Goal: Task Accomplishment & Management: Manage account settings

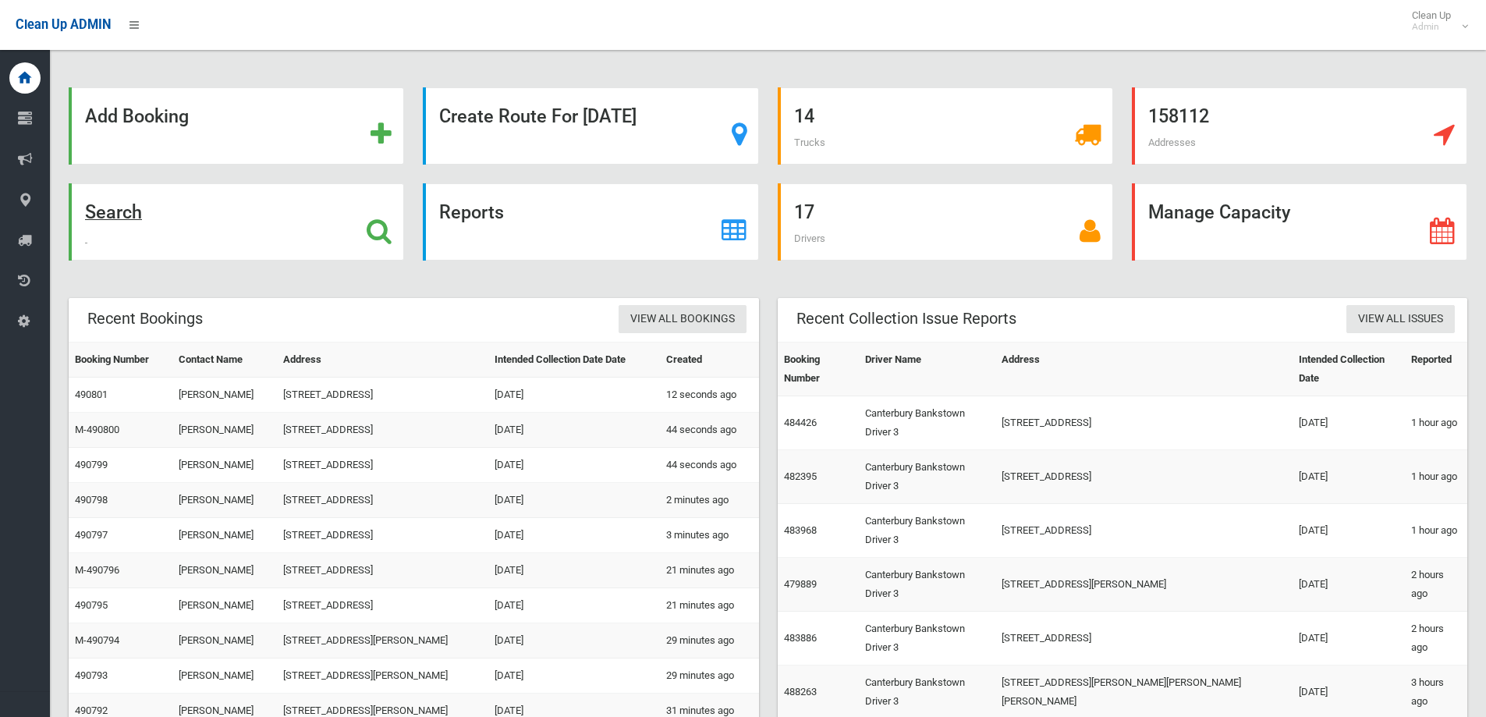
click at [374, 227] on icon at bounding box center [379, 231] width 25 height 27
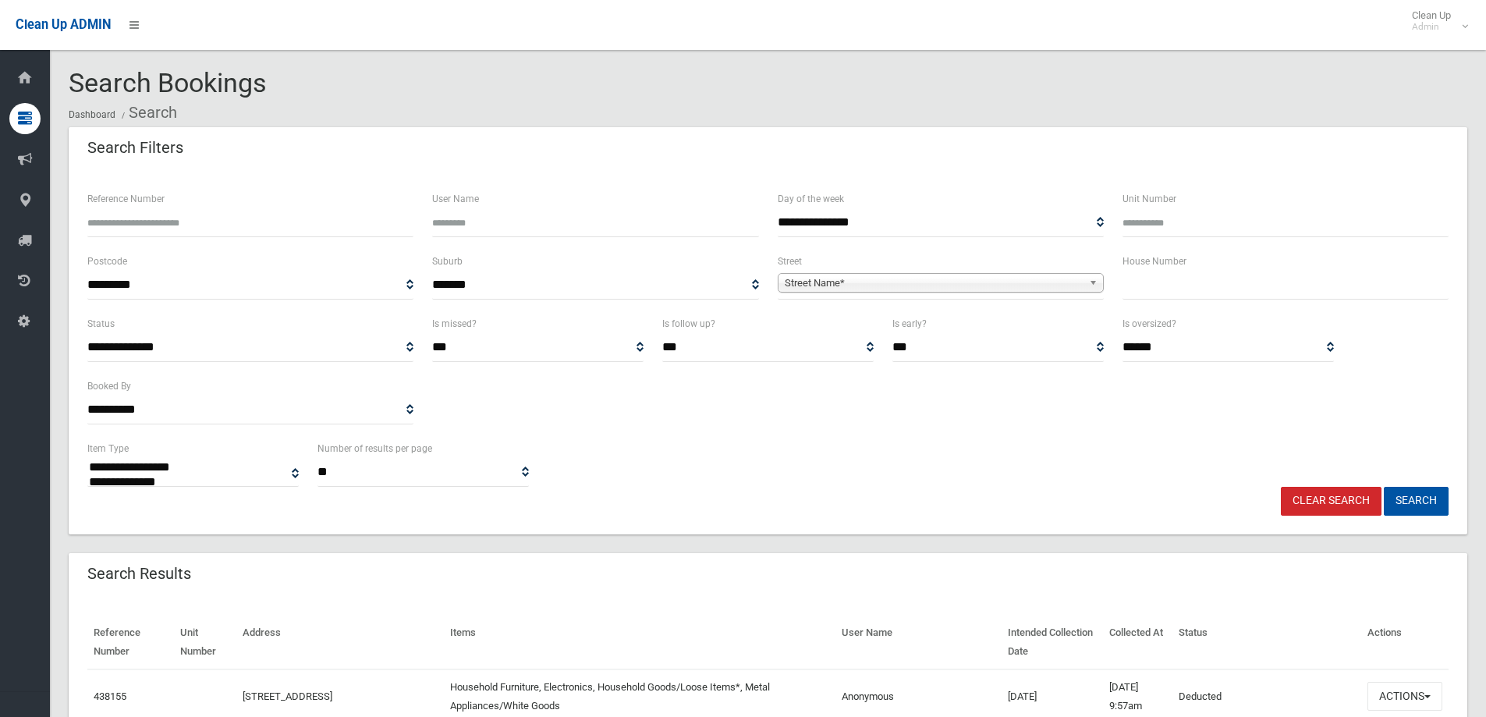
select select
click at [1240, 287] on input "text" at bounding box center [1286, 285] width 326 height 29
type input "**"
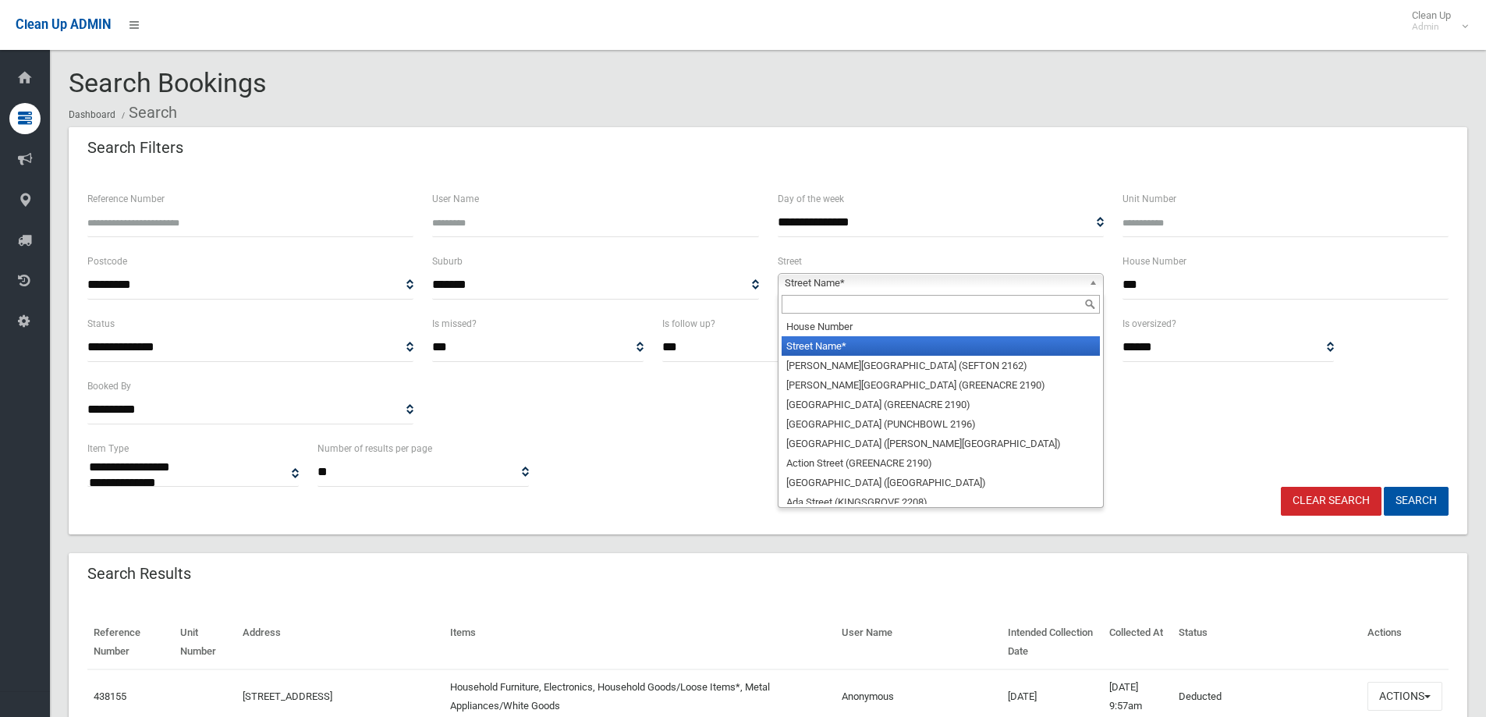
click at [1088, 278] on link "Street Name*" at bounding box center [941, 283] width 326 height 20
click at [984, 303] on input "text" at bounding box center [941, 304] width 318 height 19
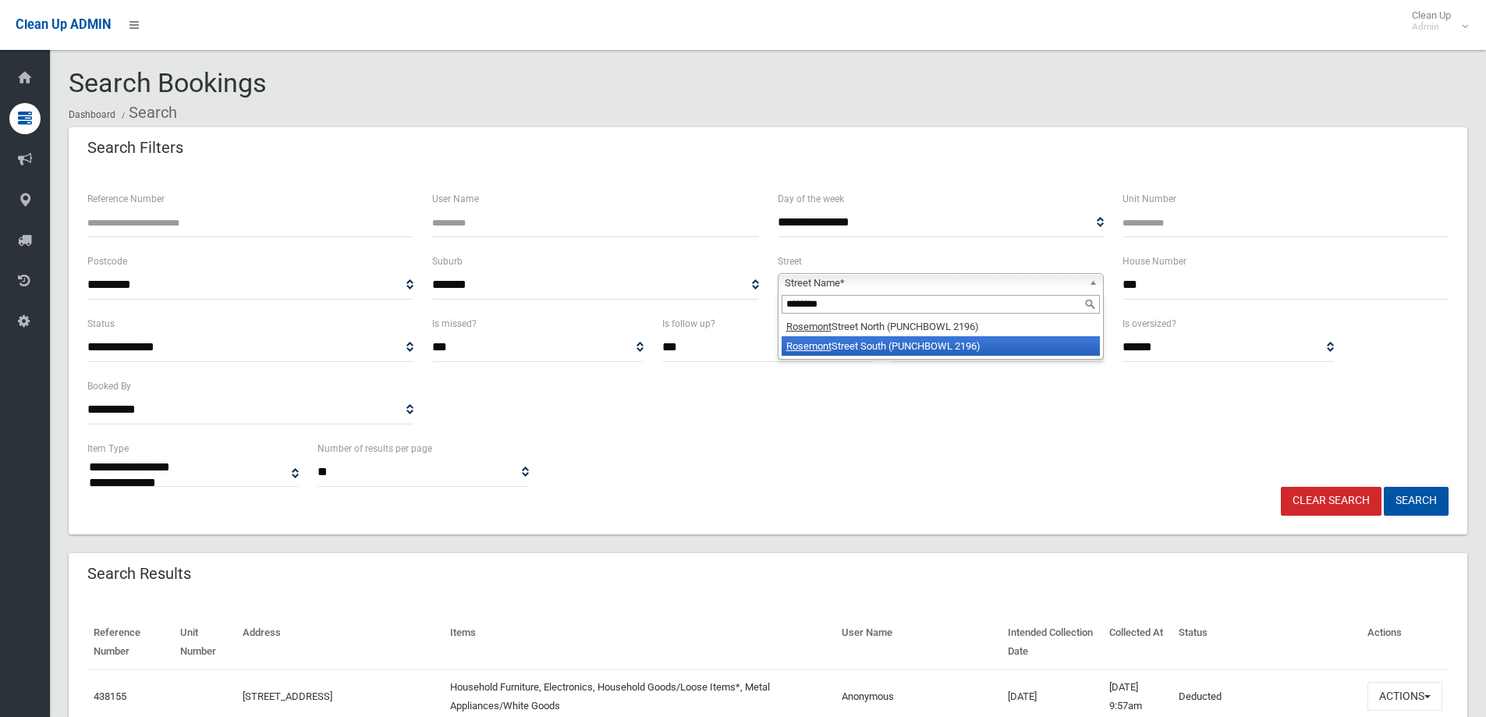
type input "********"
click at [923, 339] on li "Rosemont Street South (PUNCHBOWL 2196)" at bounding box center [941, 346] width 318 height 20
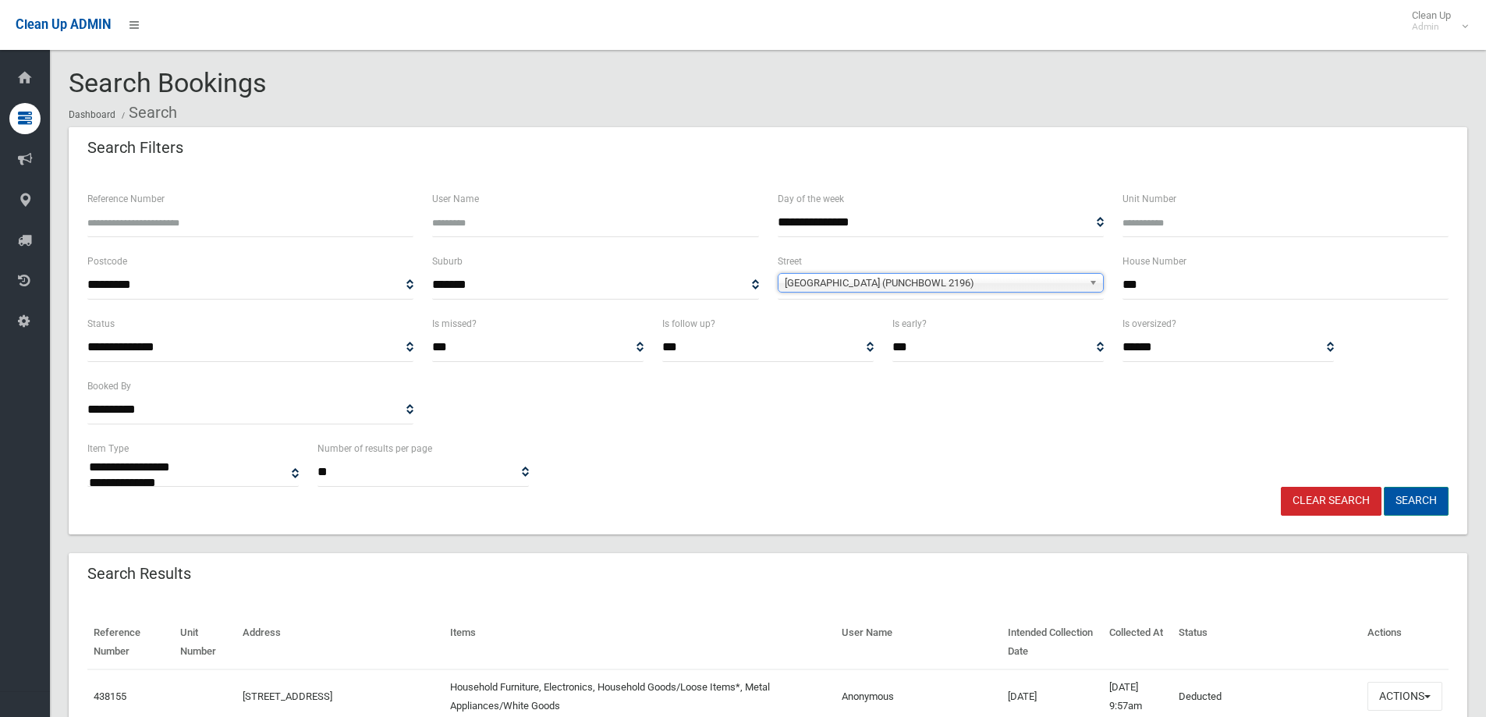
click at [1423, 503] on button "Search" at bounding box center [1416, 501] width 65 height 29
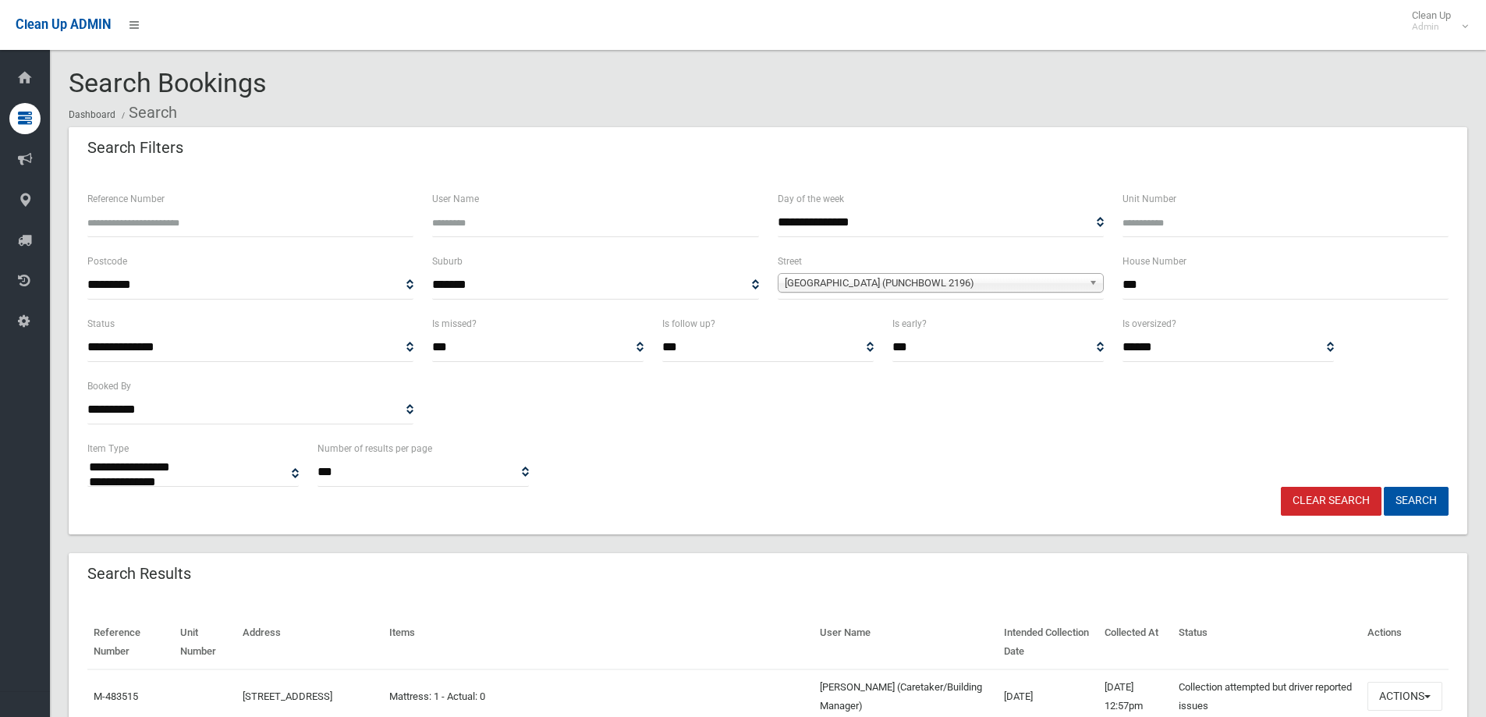
select select
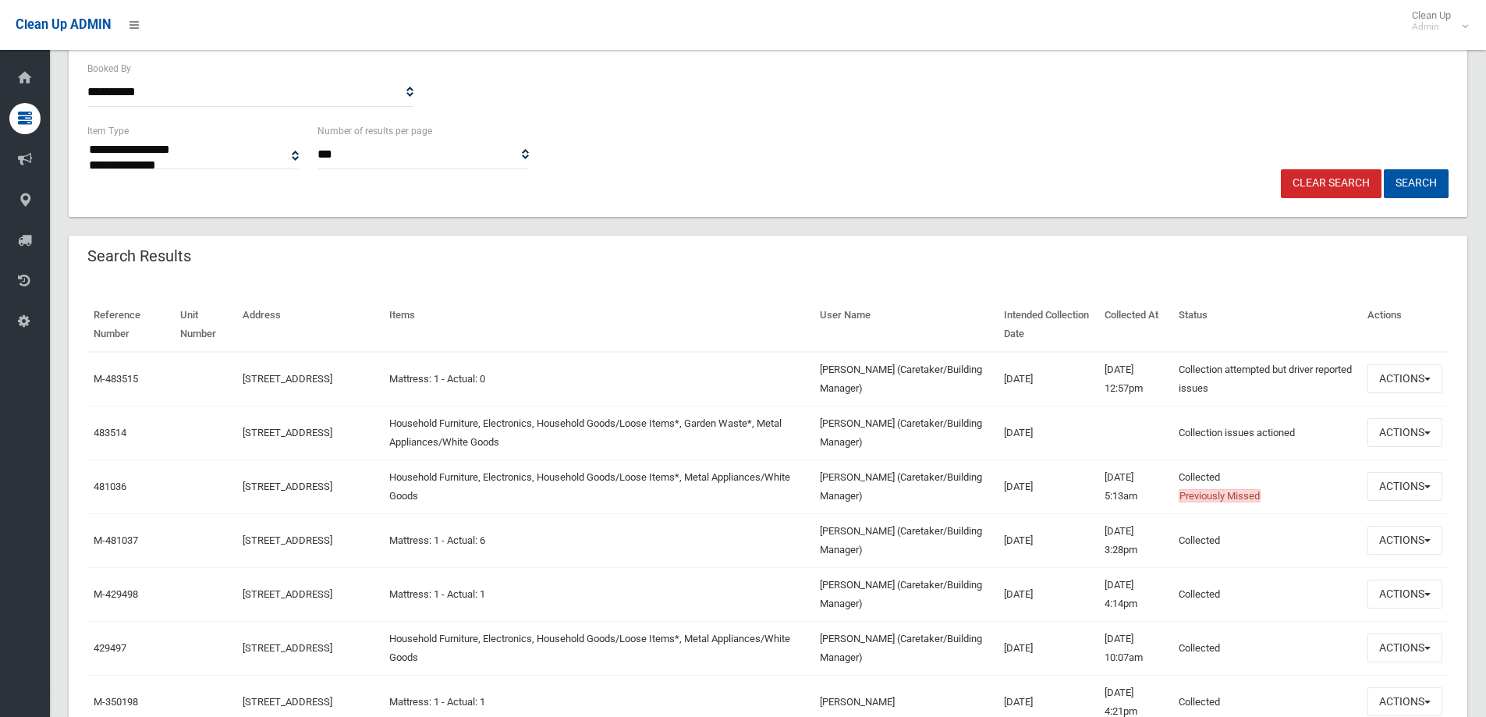
scroll to position [385, 0]
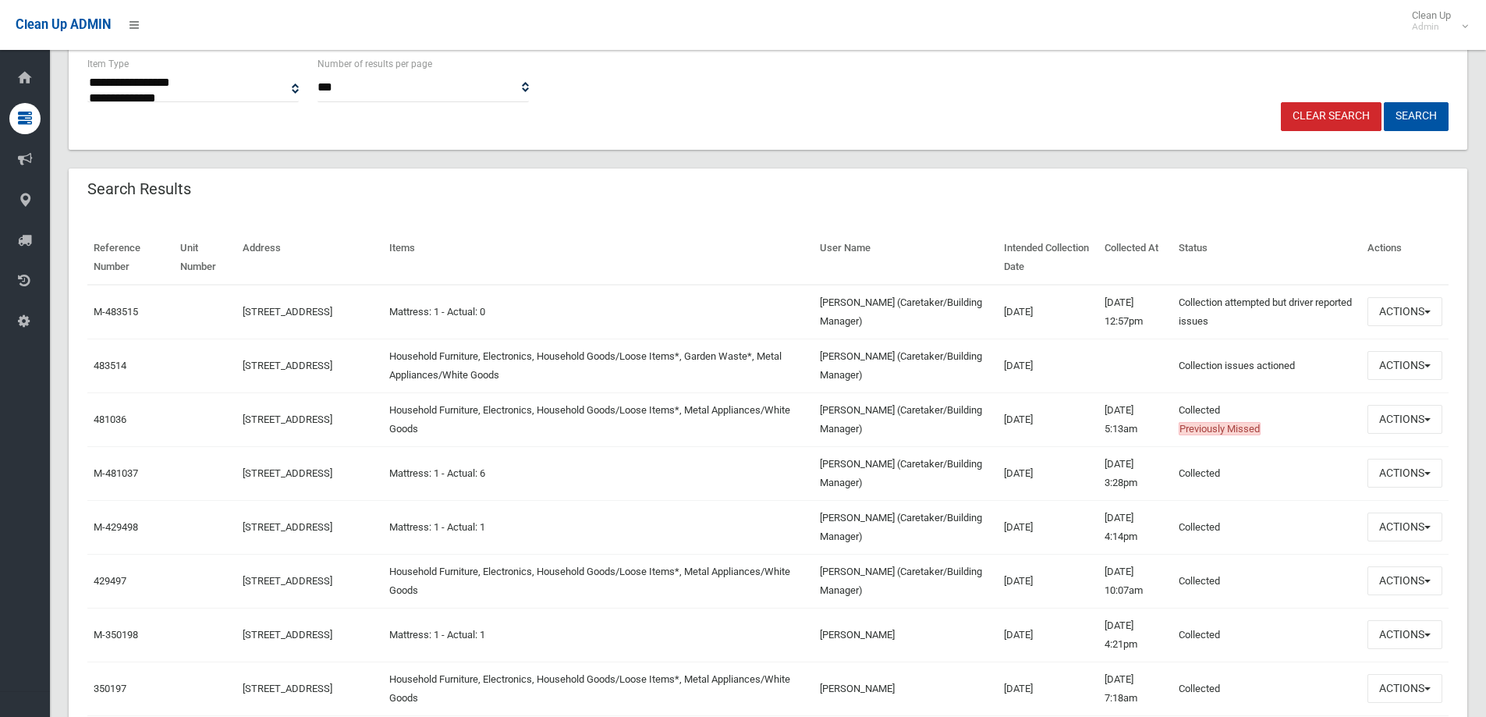
click at [1052, 101] on div "**********" at bounding box center [768, 79] width 1380 height 48
click at [1428, 360] on button "Actions" at bounding box center [1405, 365] width 75 height 29
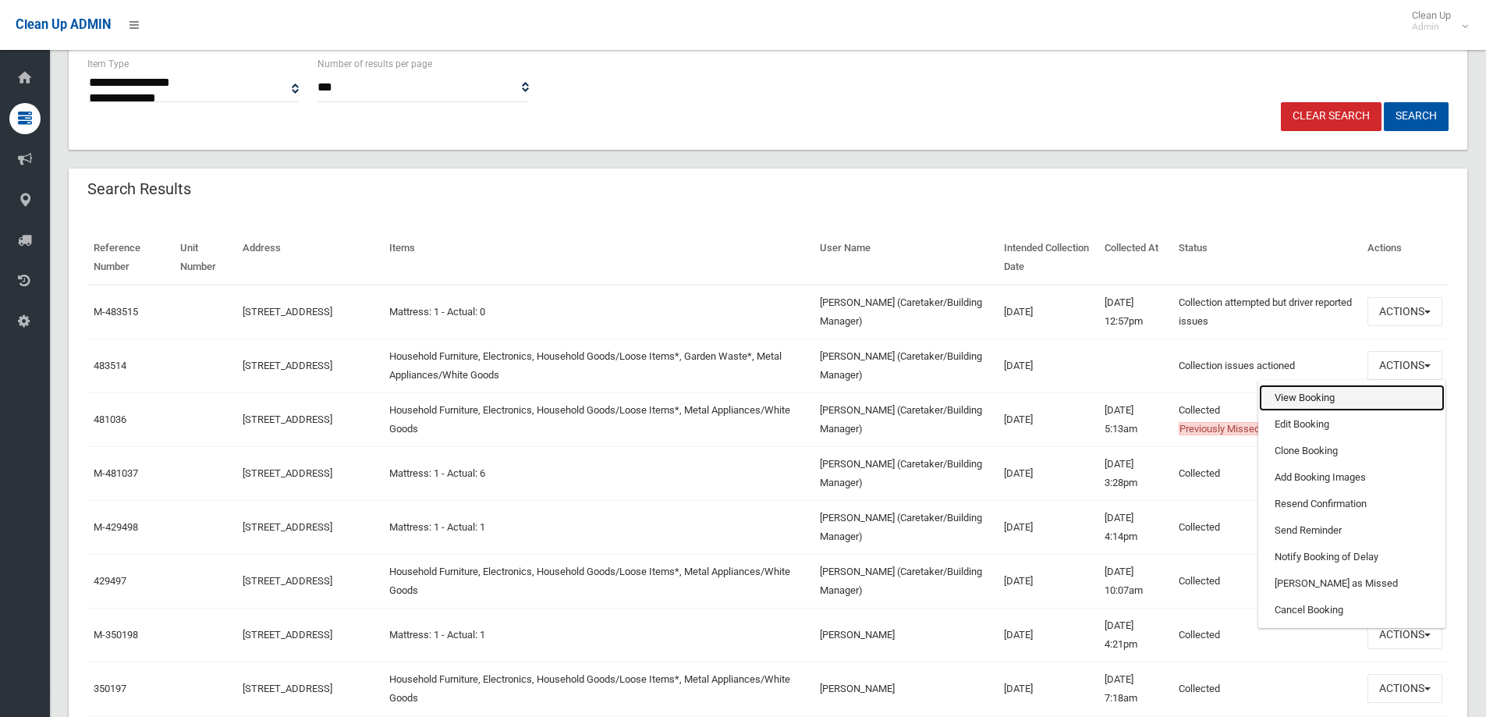
click at [1308, 396] on link "View Booking" at bounding box center [1352, 398] width 186 height 27
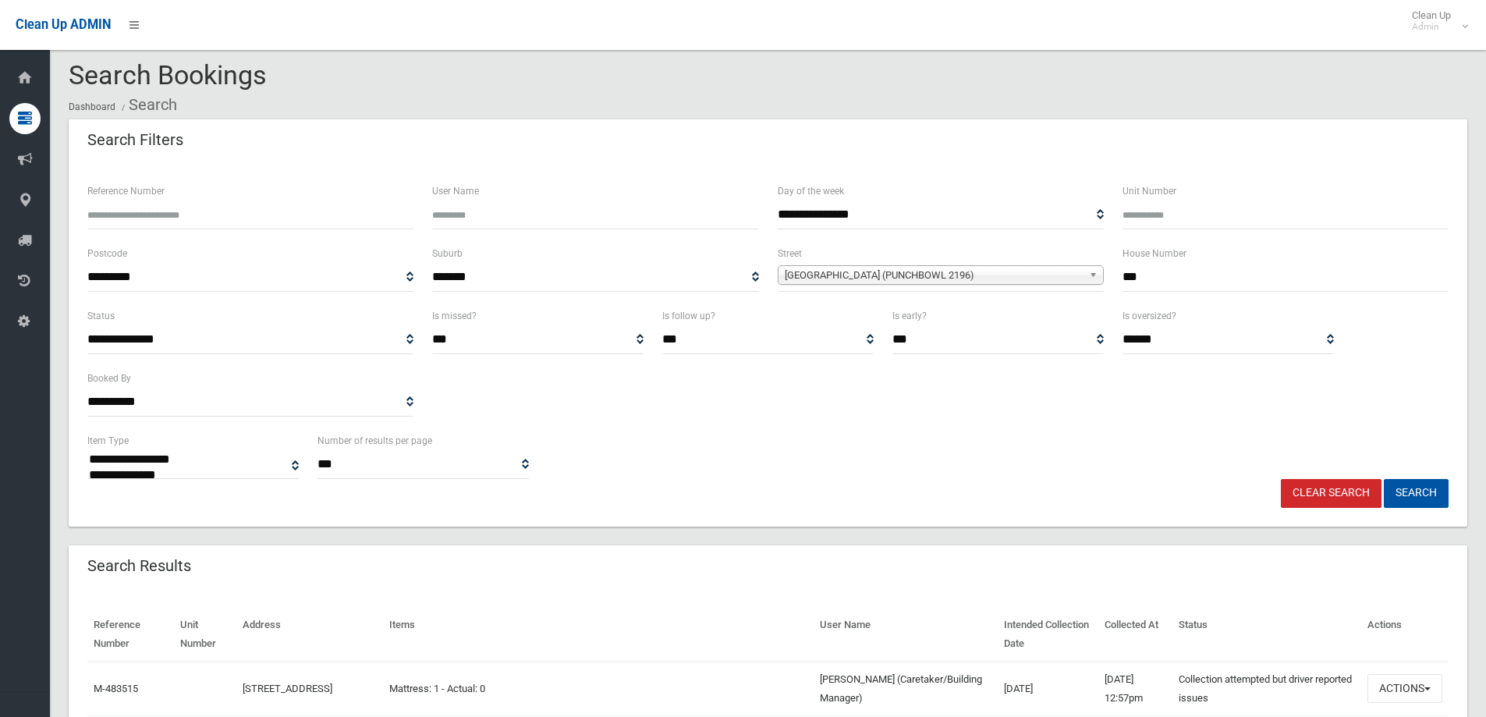
scroll to position [0, 0]
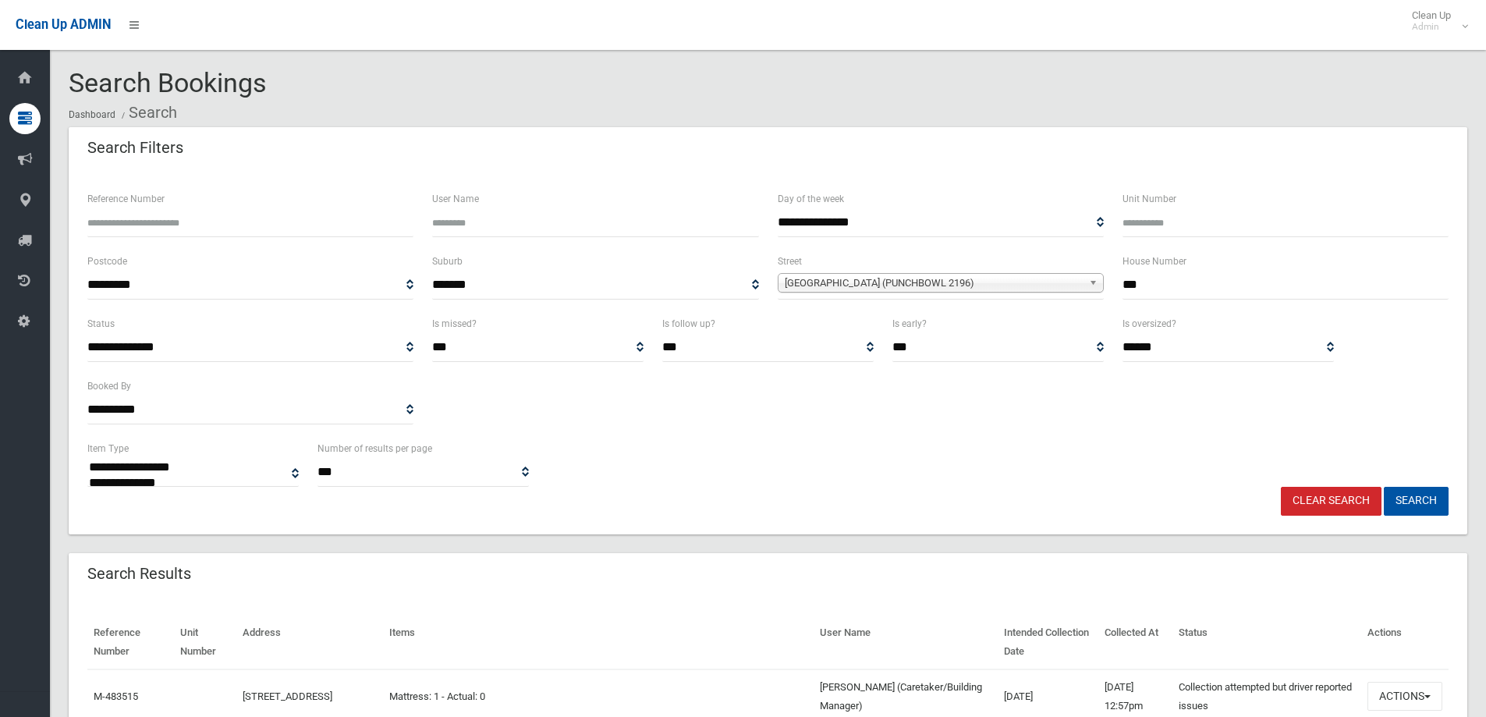
drag, startPoint x: 1317, startPoint y: 501, endPoint x: 1312, endPoint y: 480, distance: 21.6
click at [1317, 500] on link "Clear Search" at bounding box center [1331, 501] width 101 height 29
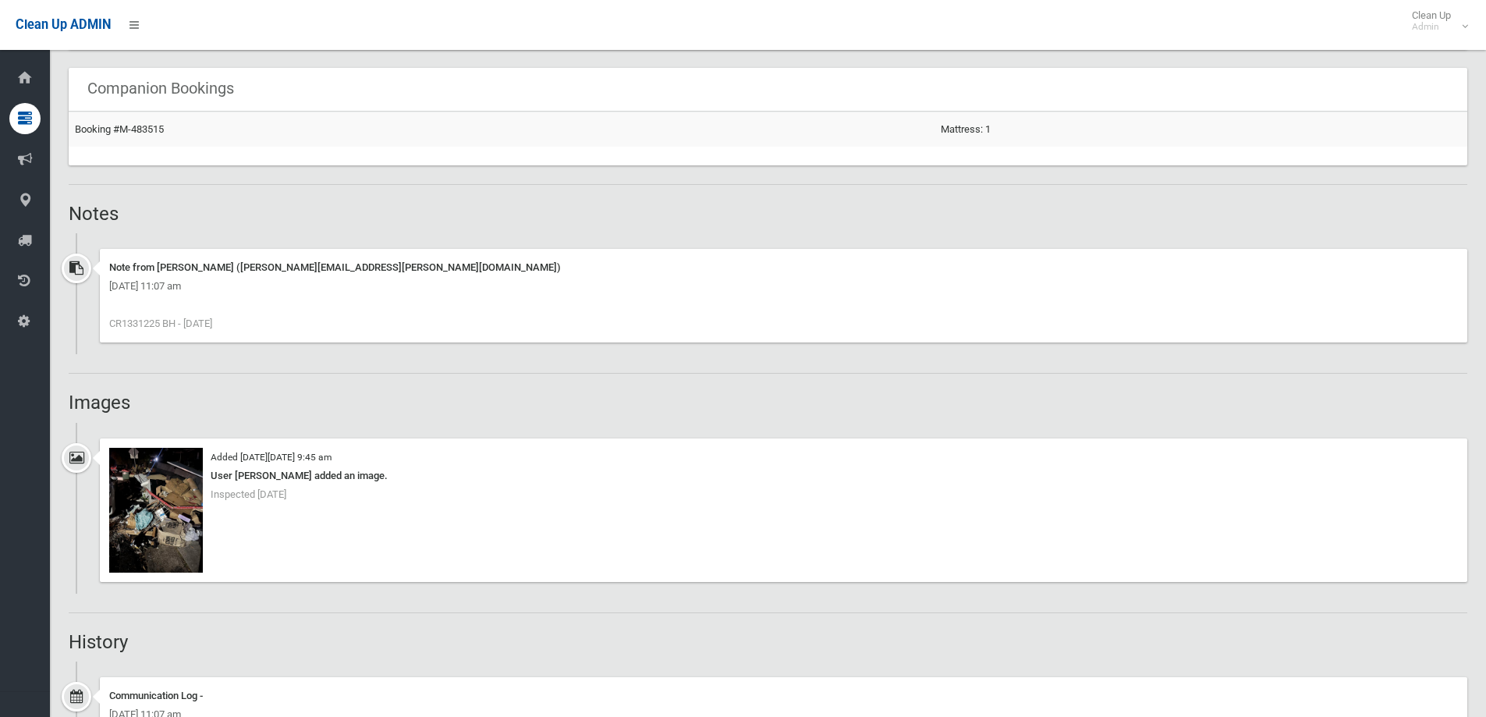
scroll to position [1014, 0]
click at [165, 515] on img at bounding box center [156, 508] width 94 height 125
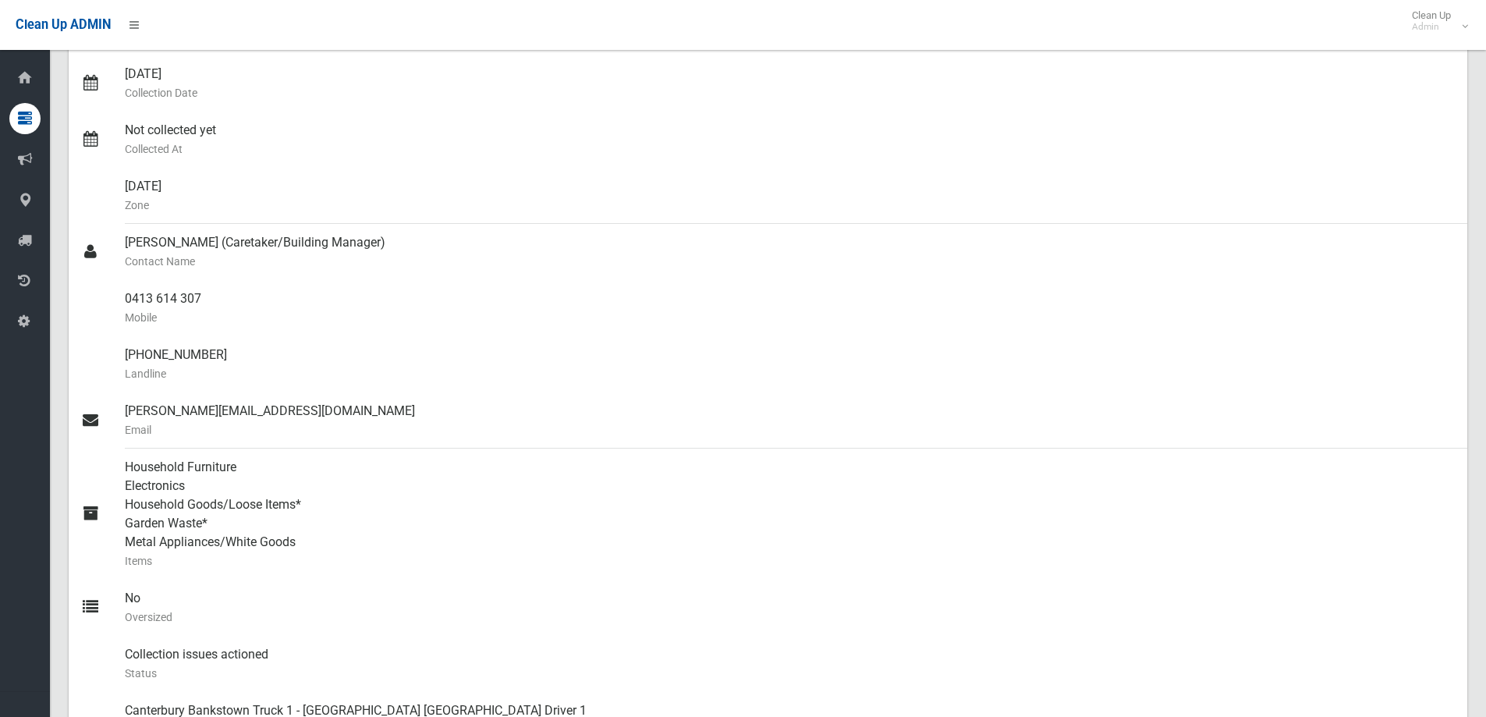
scroll to position [0, 0]
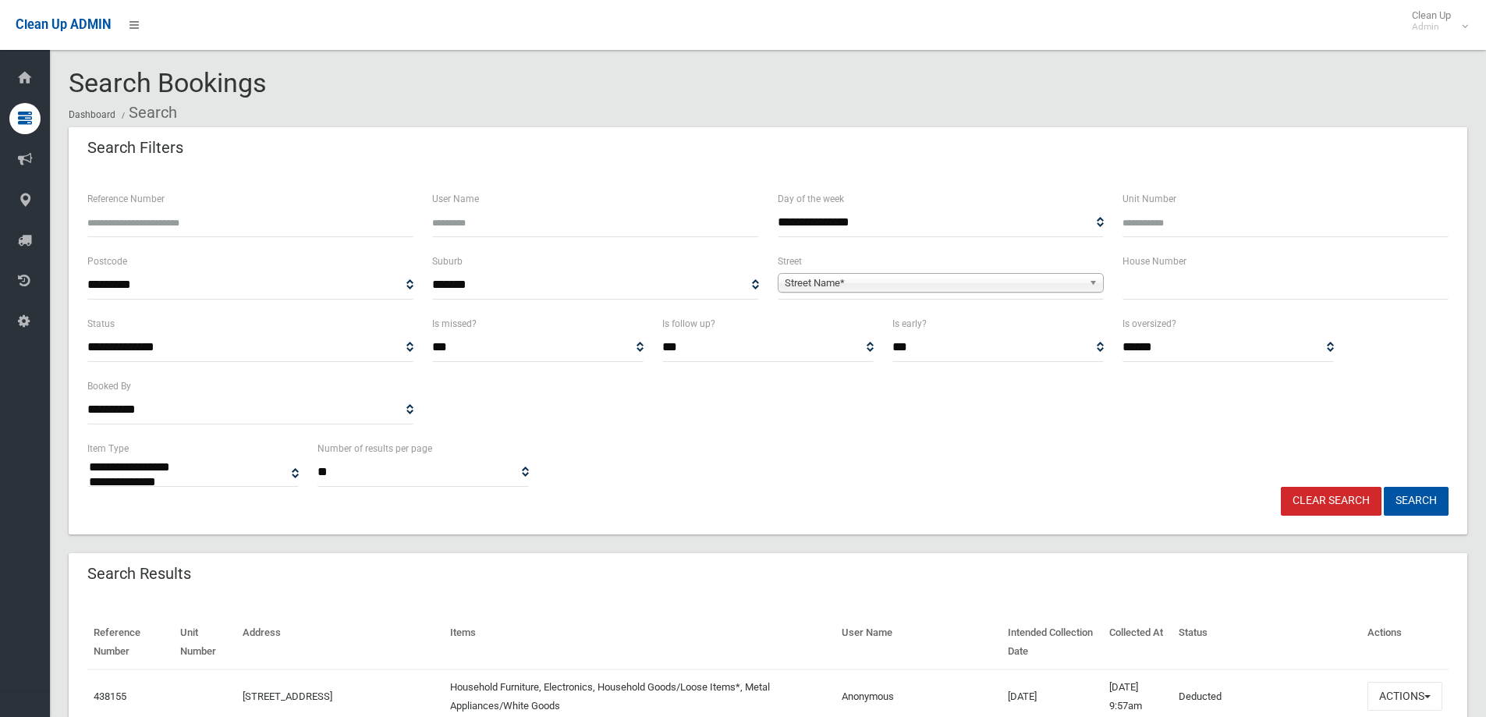
select select
click at [1172, 289] on input "text" at bounding box center [1286, 285] width 326 height 29
type input "**"
click at [1089, 281] on b at bounding box center [1096, 283] width 14 height 18
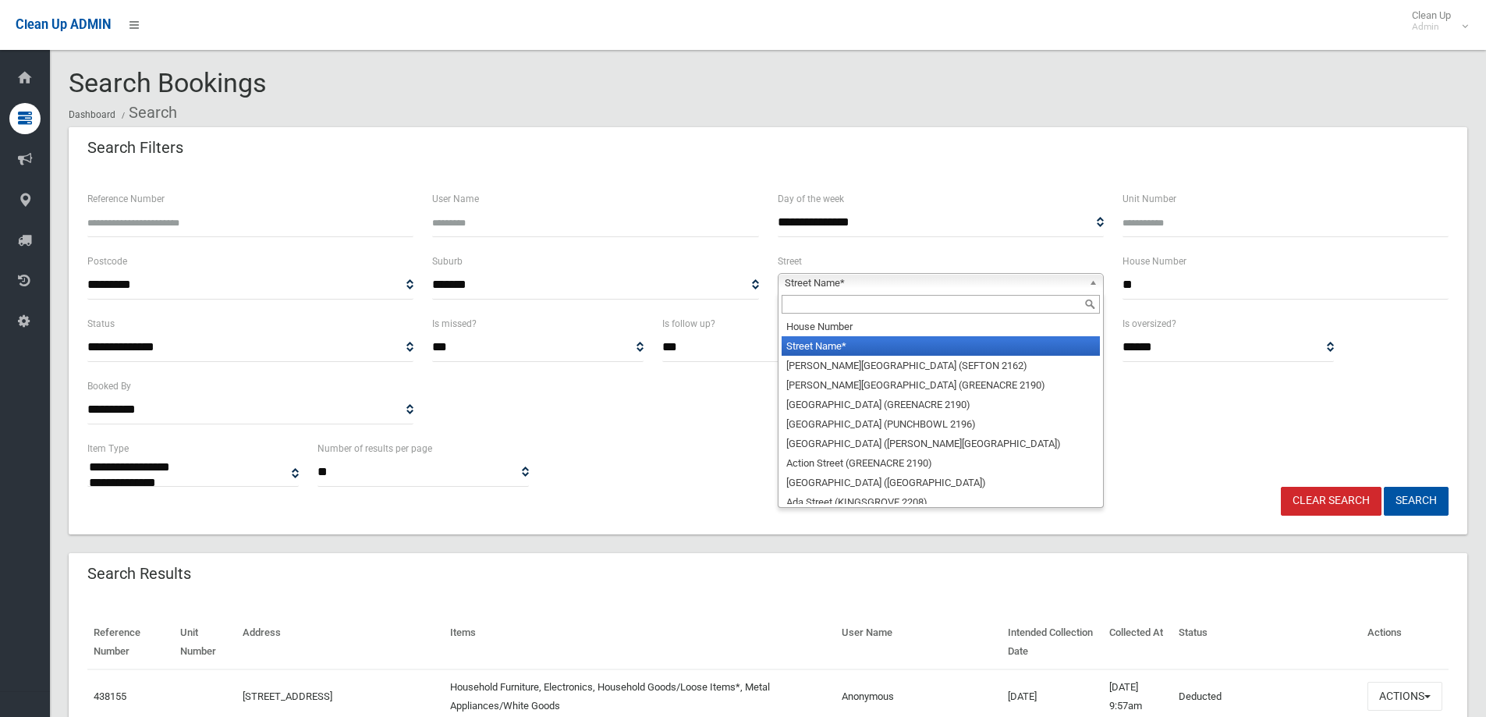
click at [1007, 305] on input "text" at bounding box center [941, 304] width 318 height 19
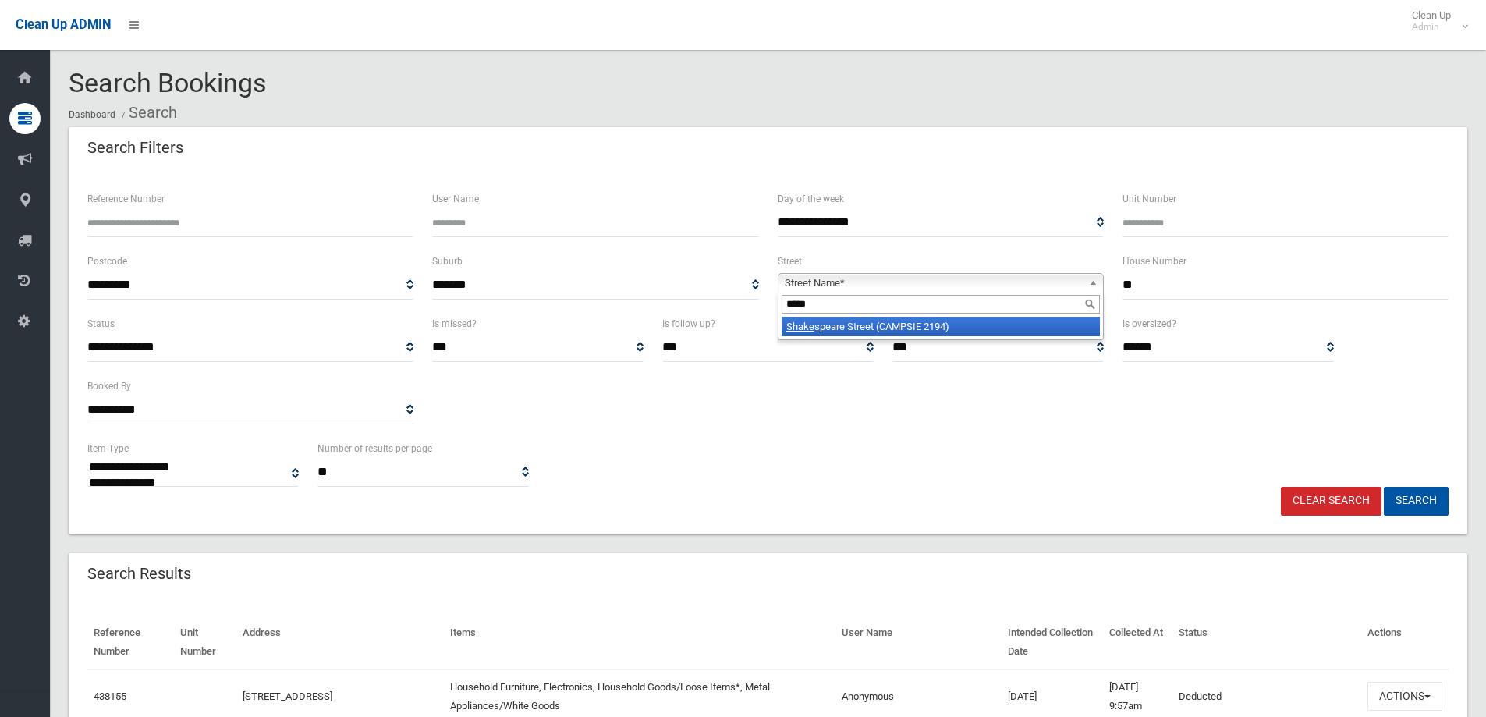
type input "*****"
click at [992, 328] on li "Shake speare Street (CAMPSIE 2194)" at bounding box center [941, 327] width 318 height 20
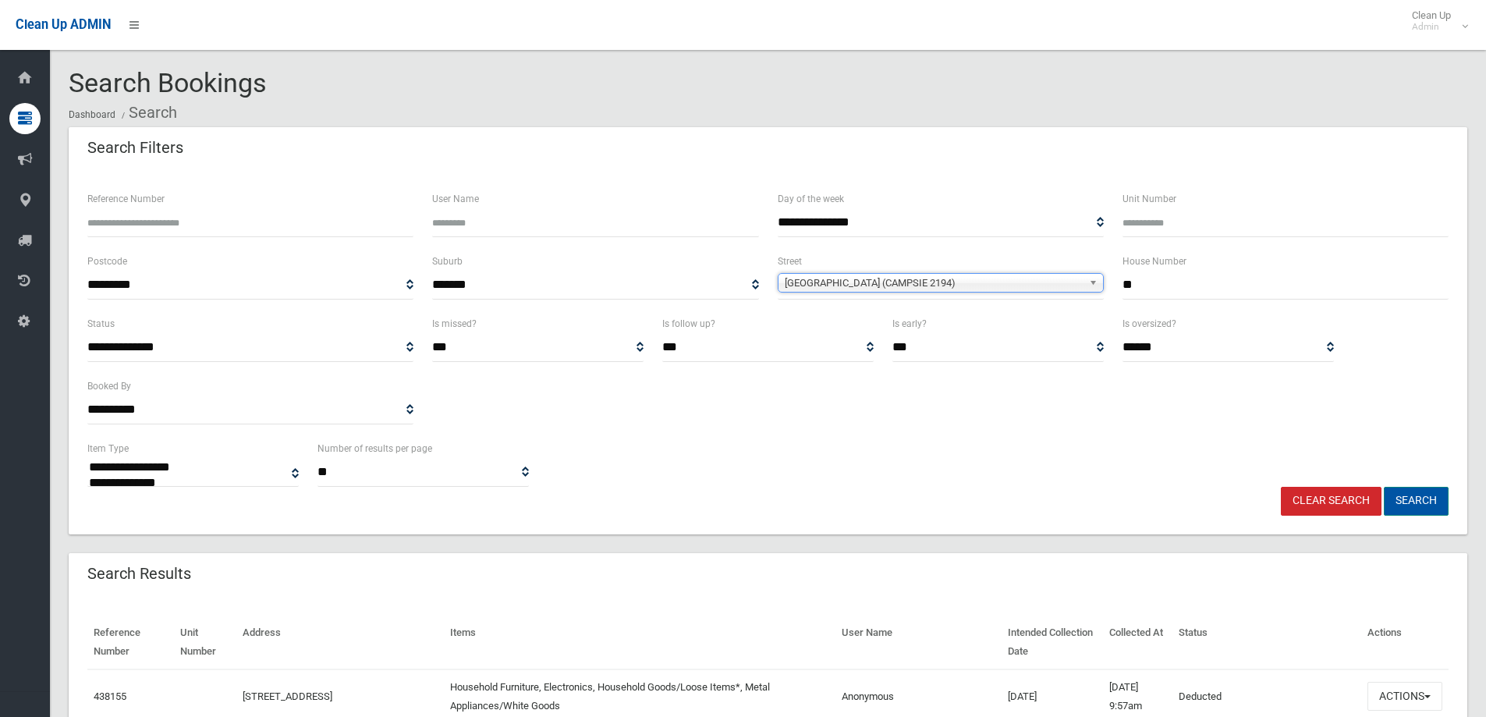
click at [1414, 502] on button "Search" at bounding box center [1416, 501] width 65 height 29
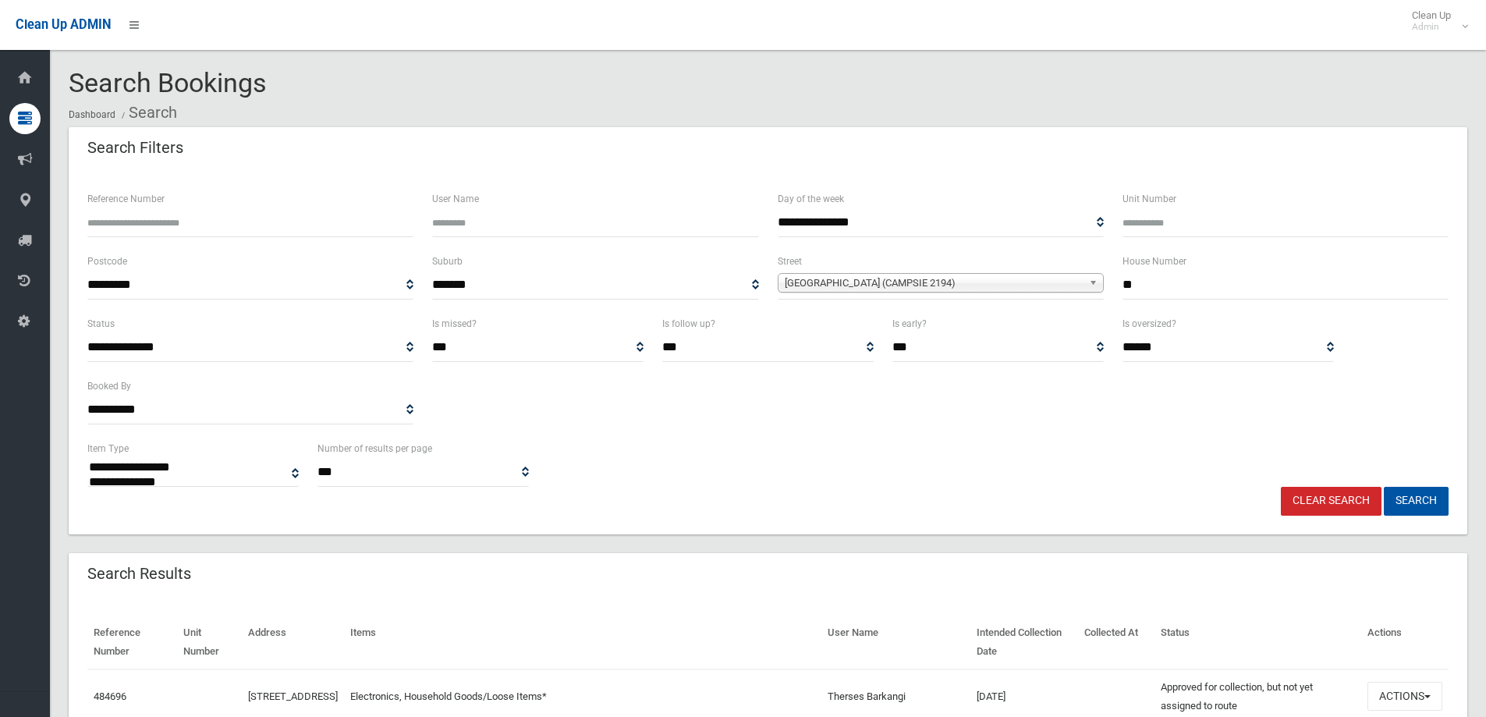
select select
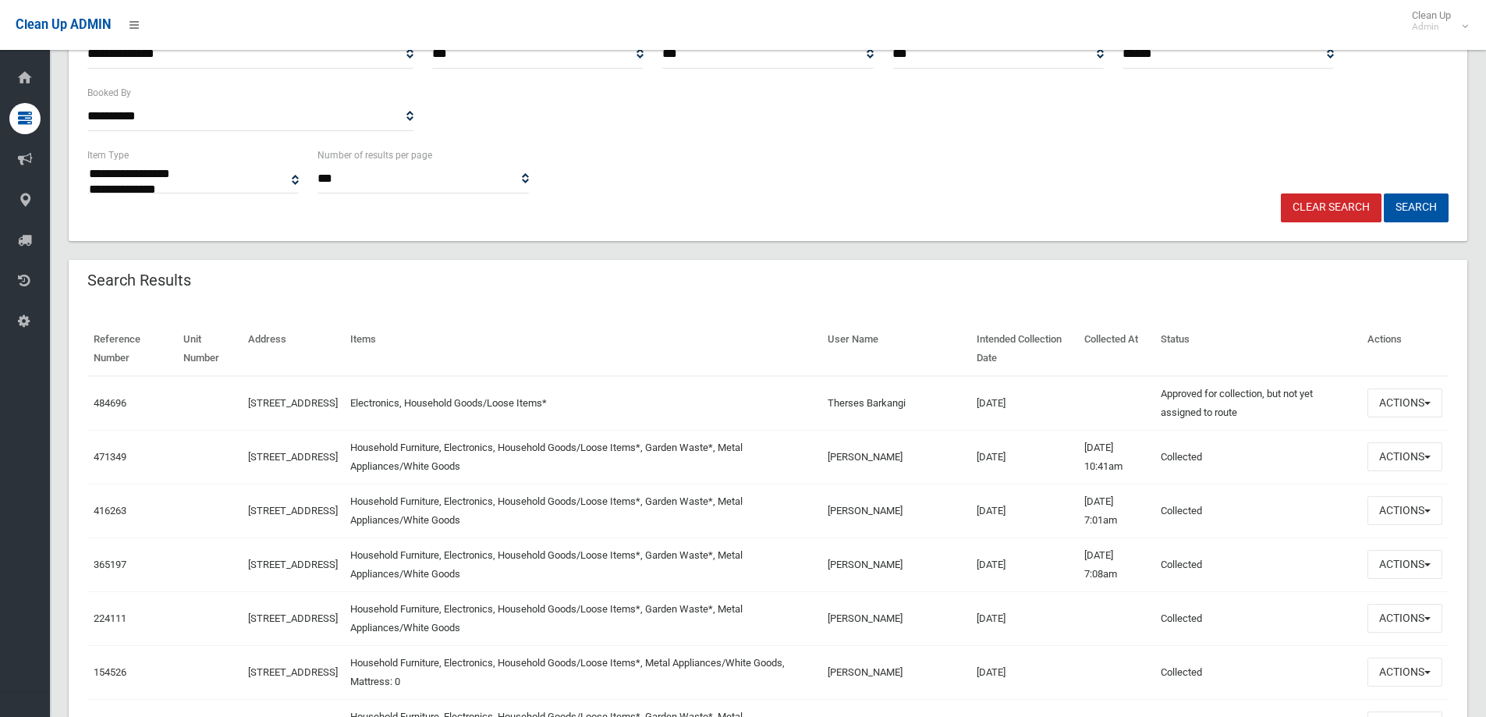
scroll to position [310, 0]
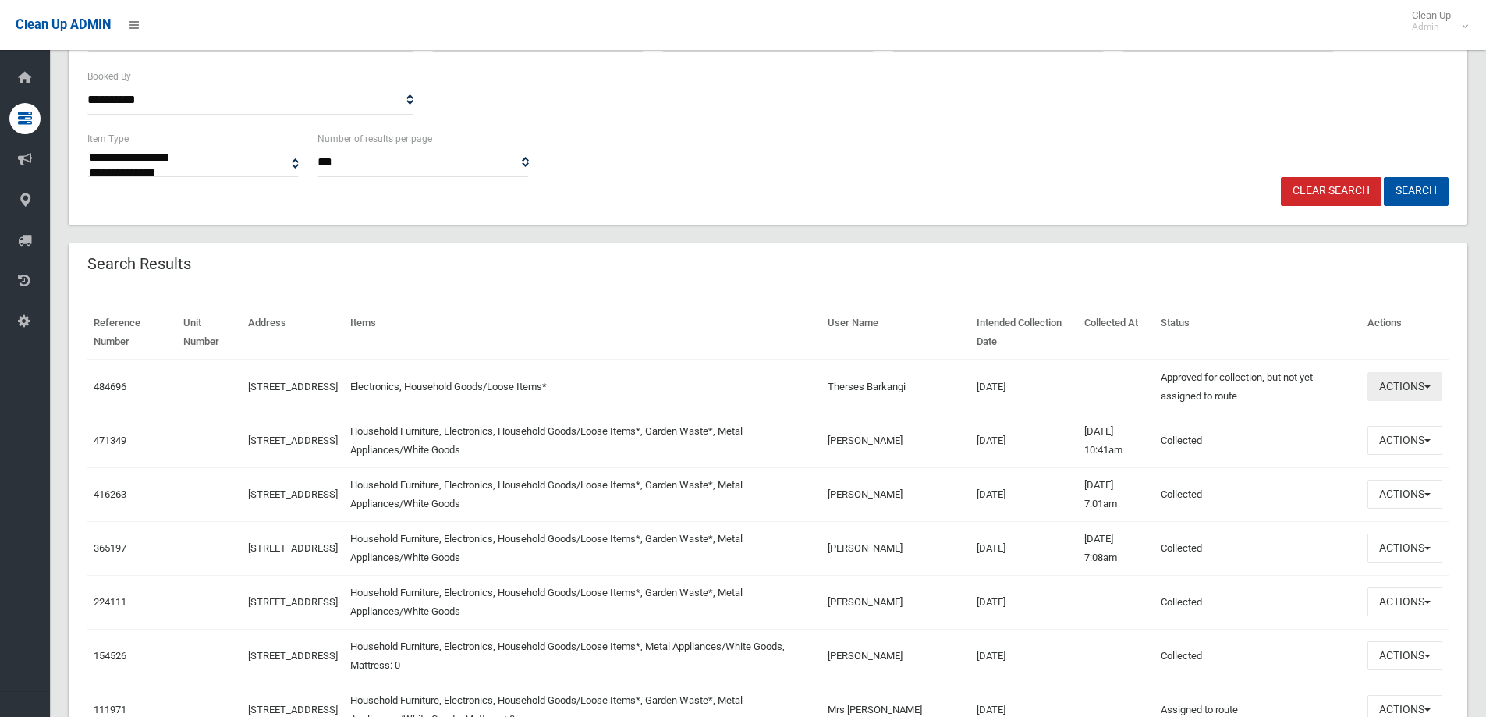
click at [1428, 387] on span "button" at bounding box center [1428, 386] width 6 height 3
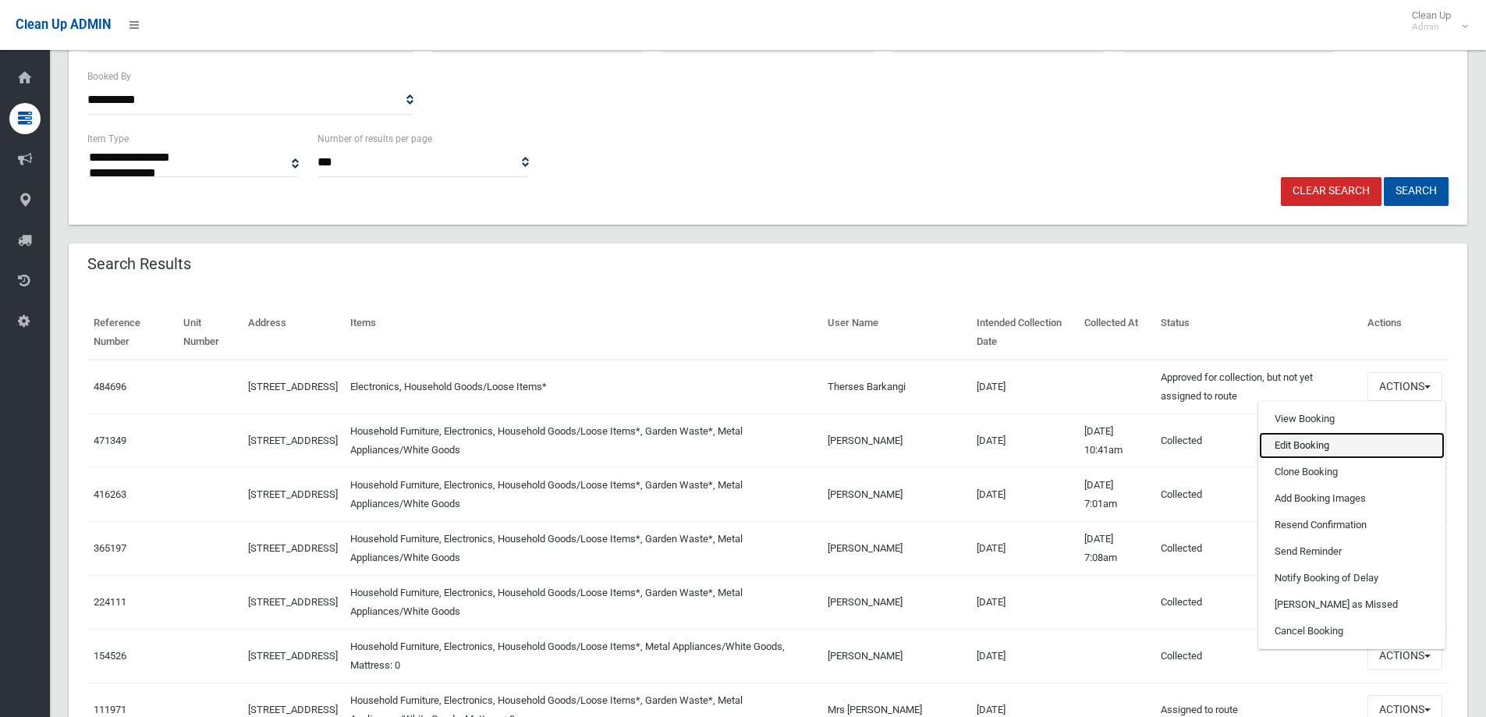
click at [1298, 444] on link "Edit Booking" at bounding box center [1352, 445] width 186 height 27
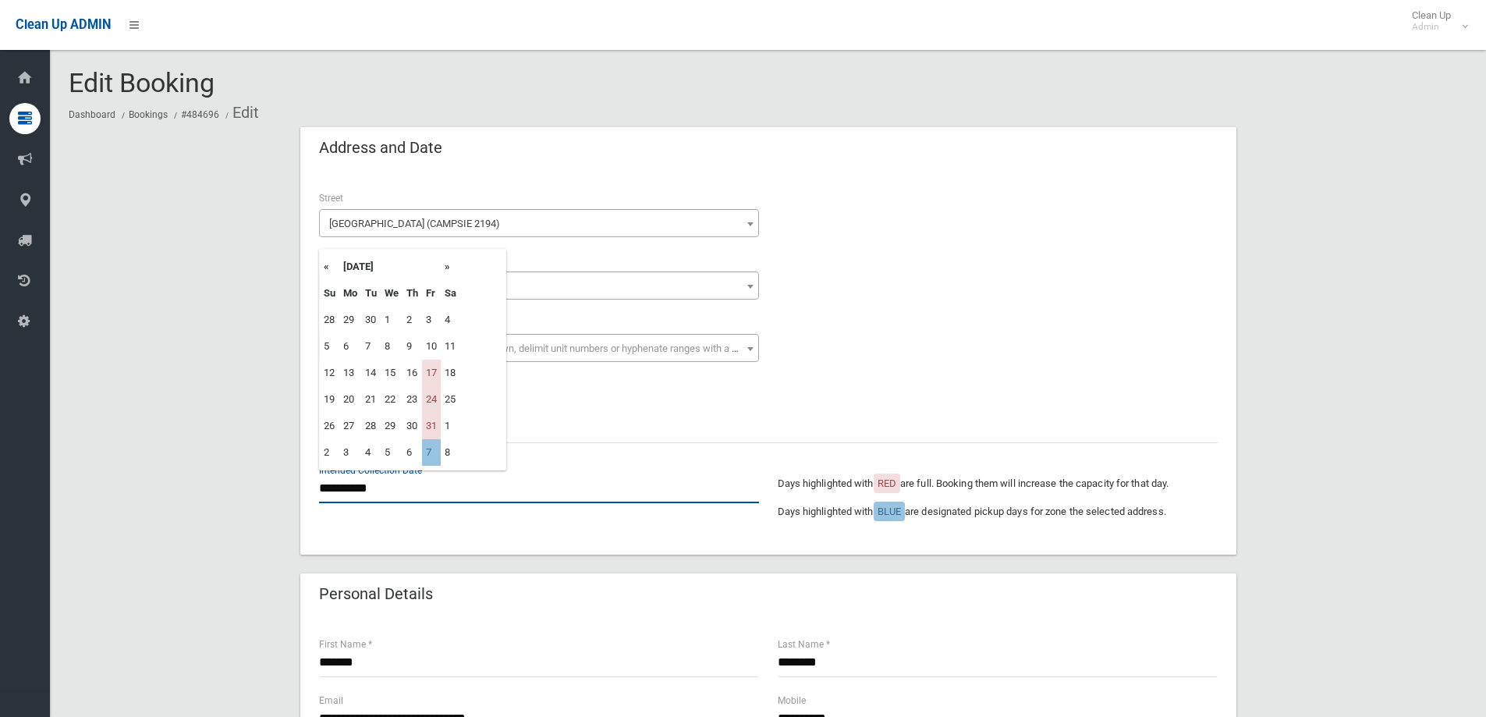
click at [375, 488] on input "**********" at bounding box center [539, 488] width 440 height 29
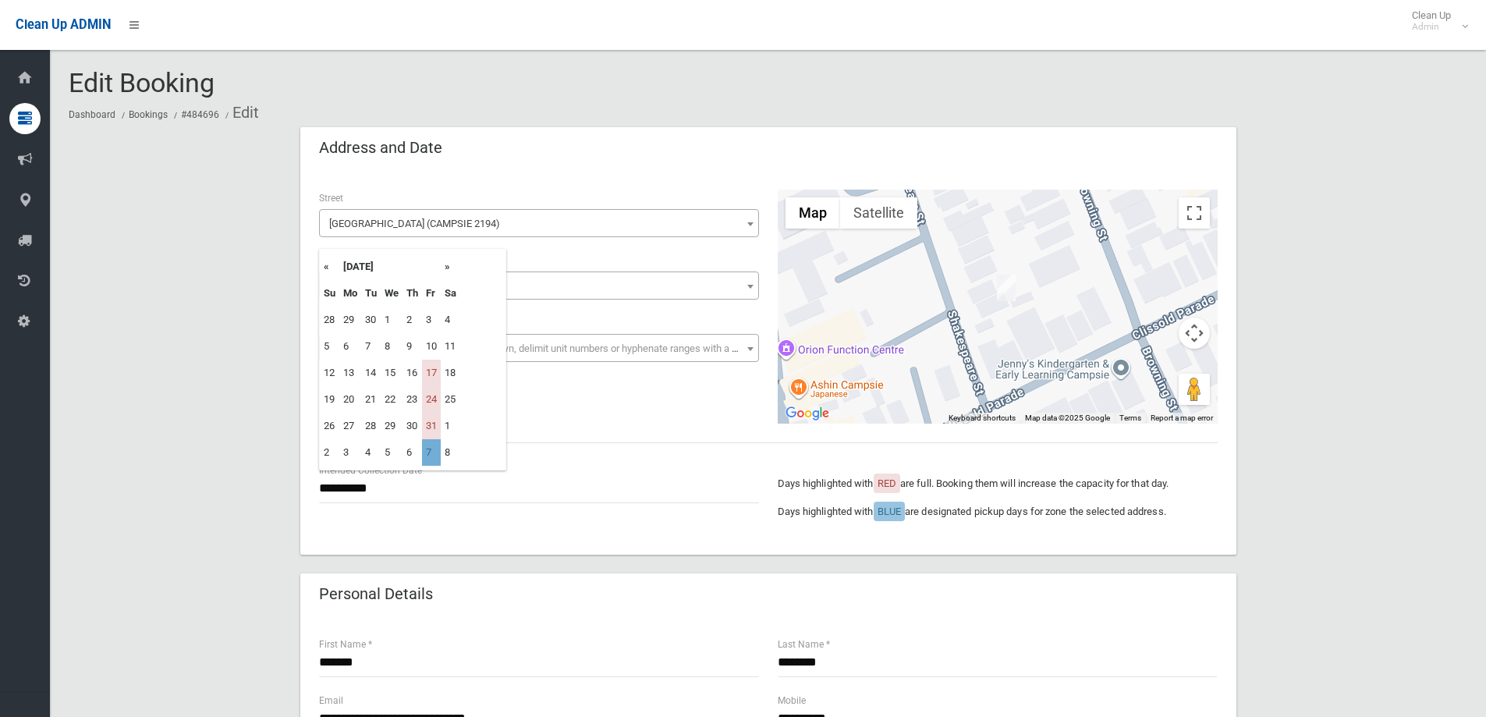
click at [431, 453] on td "7" at bounding box center [431, 452] width 19 height 27
type input "**********"
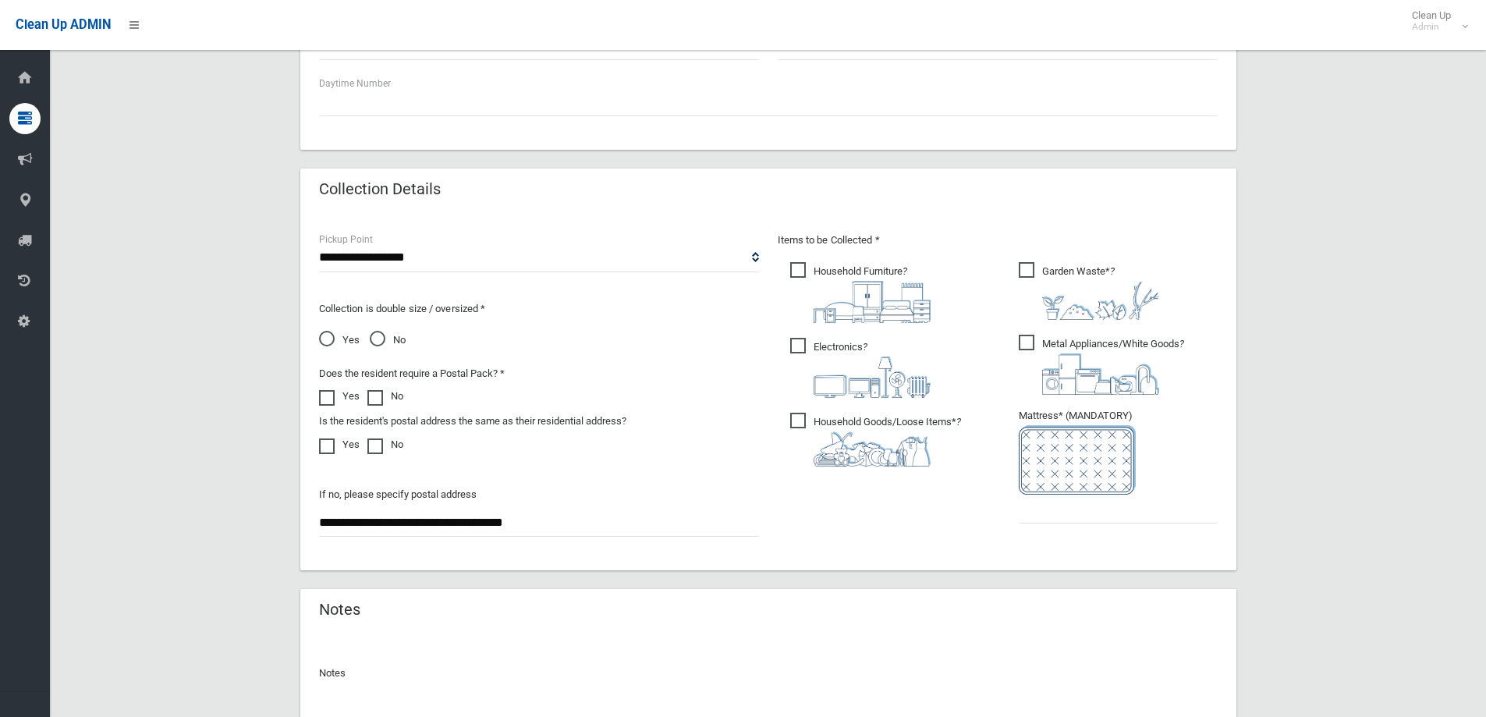
scroll to position [963, 0]
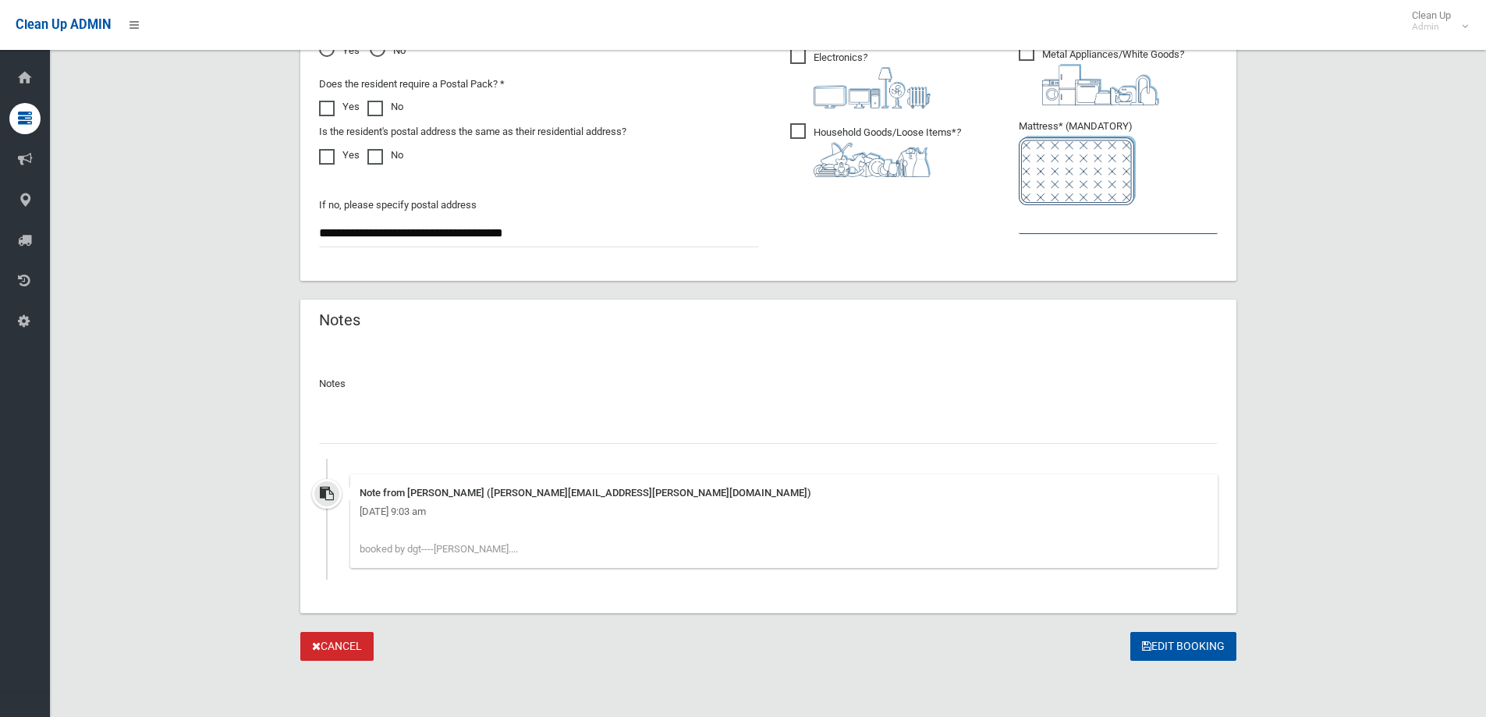
click at [1084, 219] on input "text" at bounding box center [1118, 219] width 199 height 29
type input "*"
click at [1186, 644] on button "Edit Booking" at bounding box center [1183, 646] width 106 height 29
